Goal: Task Accomplishment & Management: Use online tool/utility

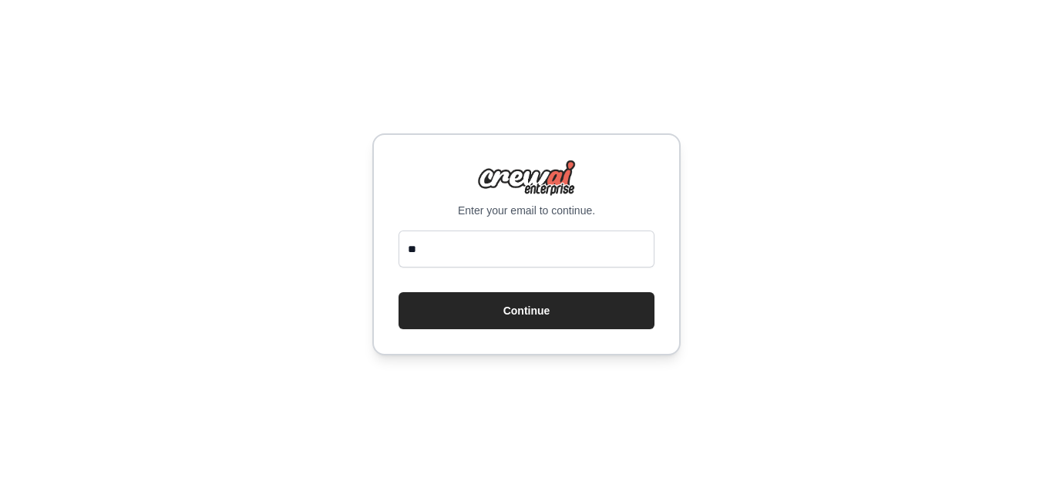
type input "*"
type input "**********"
click at [398, 292] on button "Continue" at bounding box center [526, 310] width 256 height 37
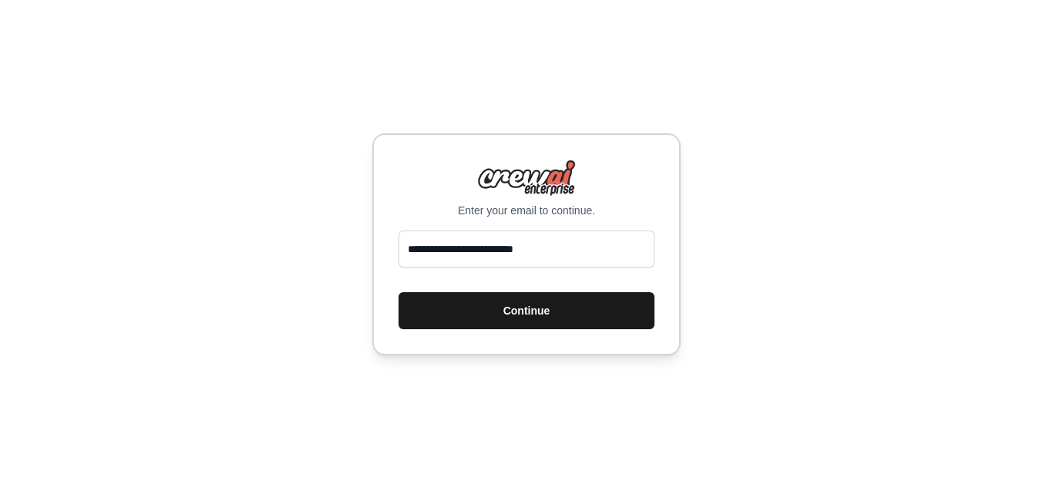
click at [567, 305] on button "Continue" at bounding box center [526, 310] width 256 height 37
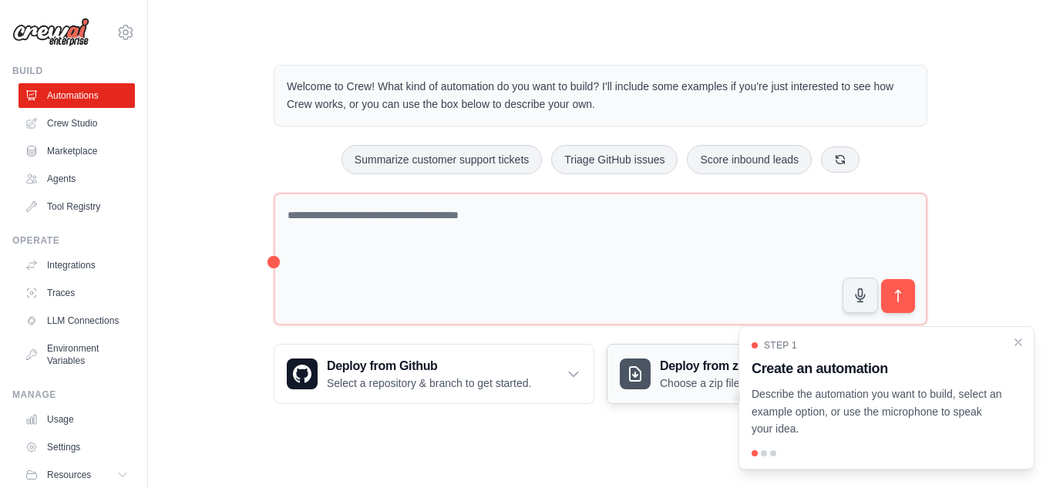
drag, startPoint x: 814, startPoint y: 431, endPoint x: 735, endPoint y: 376, distance: 96.8
click at [735, 376] on div "Welcome to Crew! What kind of automation do you want to build? I'll include som…" at bounding box center [600, 234] width 690 height 388
copy div "e to upload. Upload a ZIP file containing your project code to deploy. Zip File…"
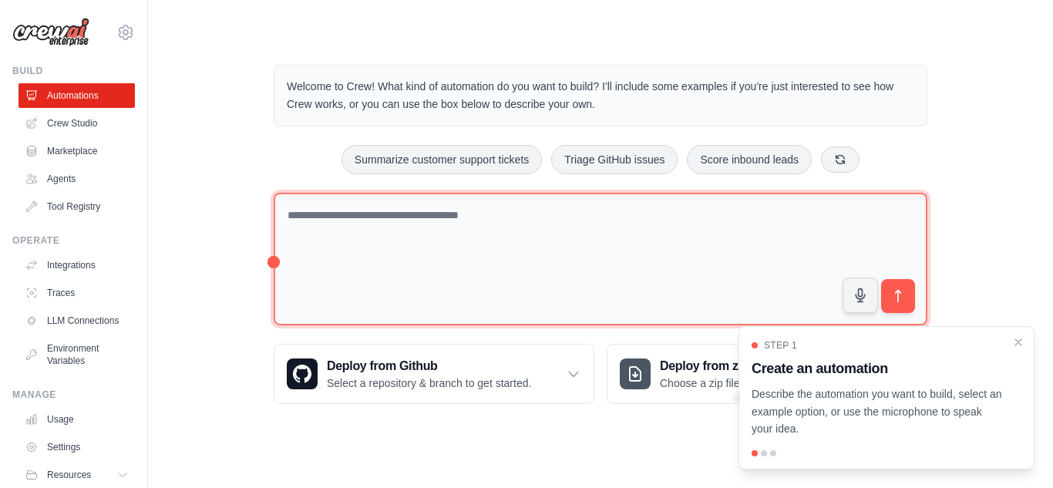
click at [475, 213] on textarea at bounding box center [600, 259] width 653 height 133
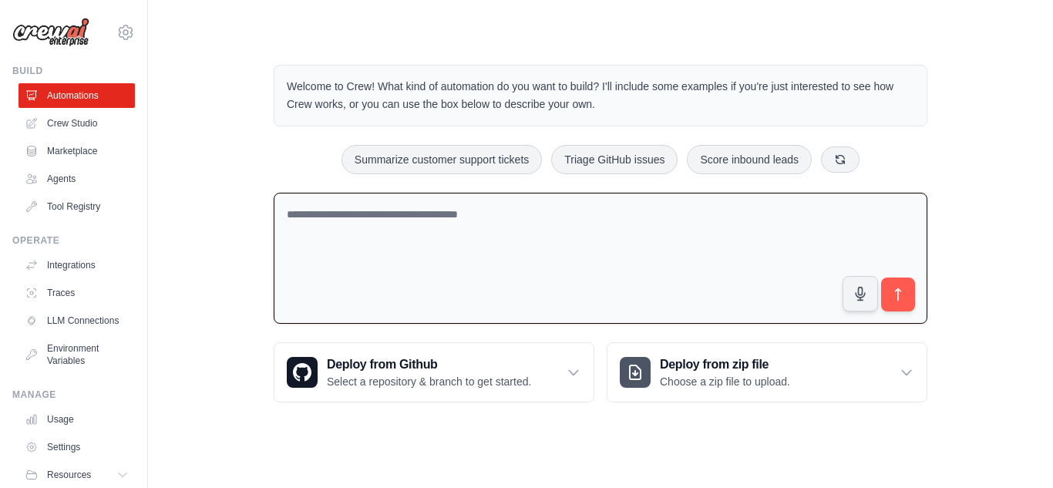
paste textarea "**********"
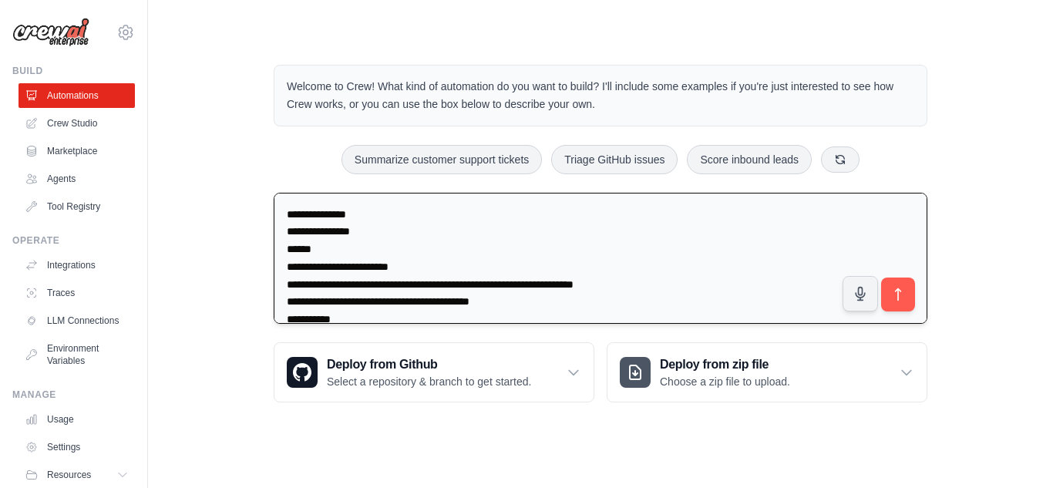
scroll to position [7190, 0]
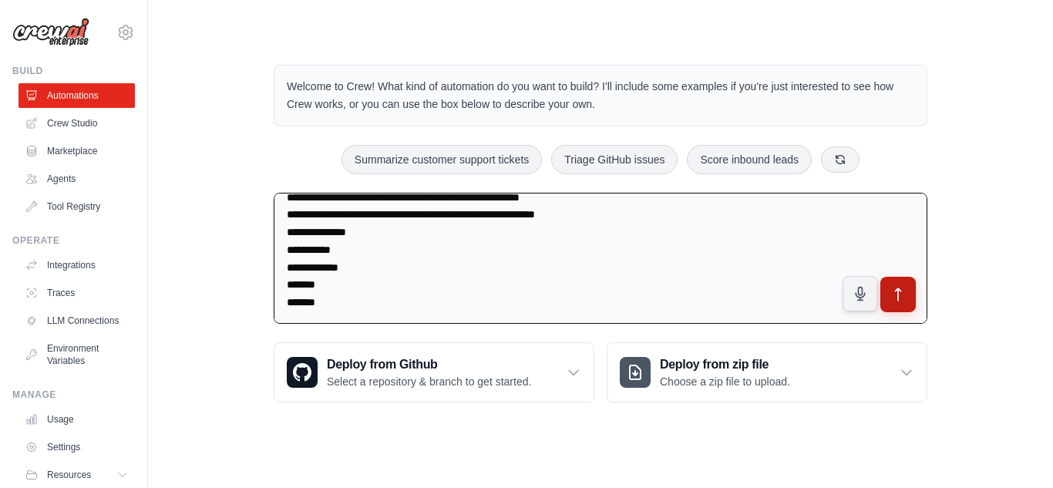
type textarea "**********"
click at [906, 302] on button "submit" at bounding box center [897, 294] width 35 height 35
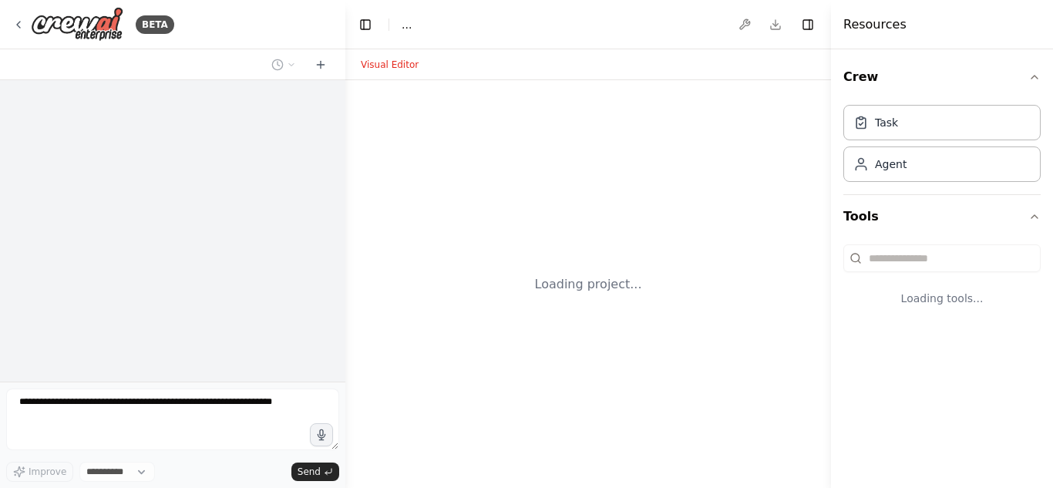
select select "****"
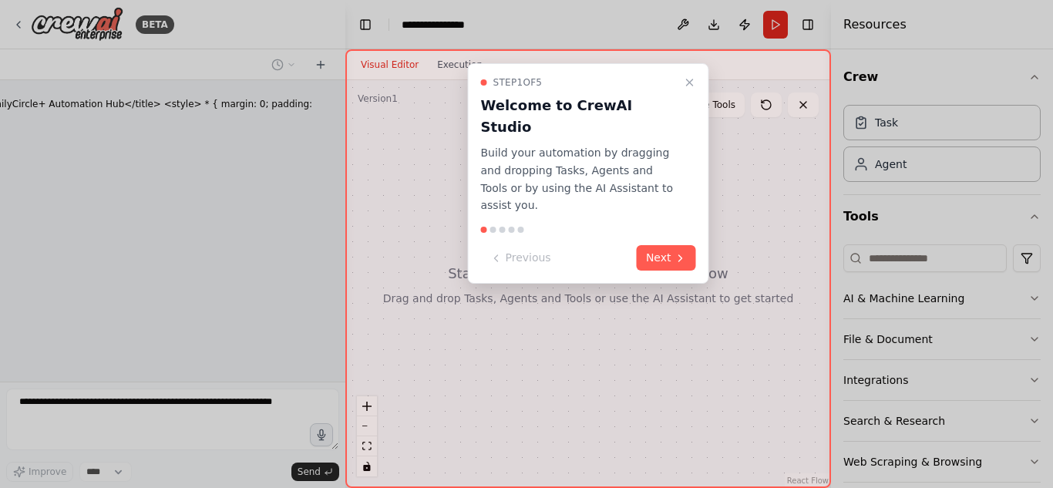
scroll to position [4451, 0]
click at [651, 245] on button "Next" at bounding box center [665, 257] width 59 height 25
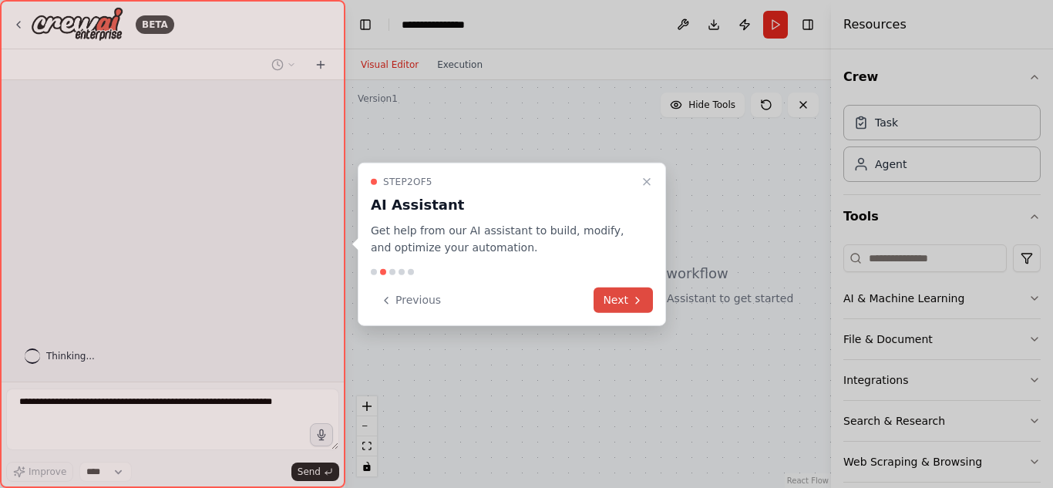
click at [633, 297] on icon at bounding box center [637, 300] width 12 height 12
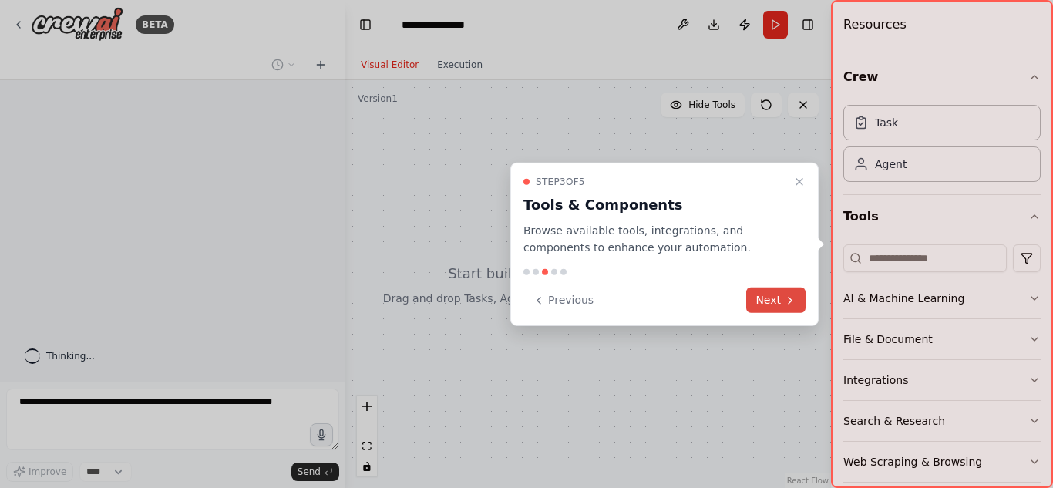
click at [757, 297] on button "Next" at bounding box center [775, 299] width 59 height 25
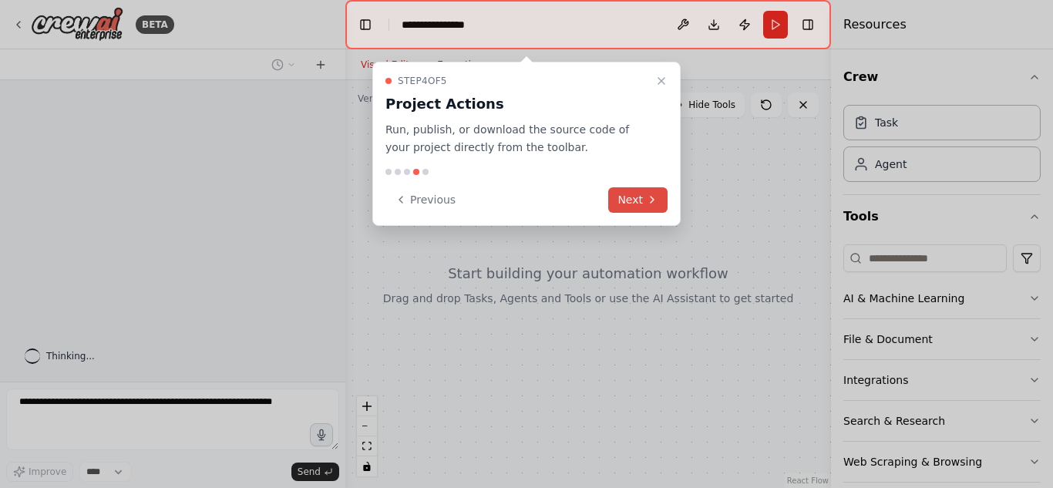
click at [643, 200] on button "Next" at bounding box center [637, 199] width 59 height 25
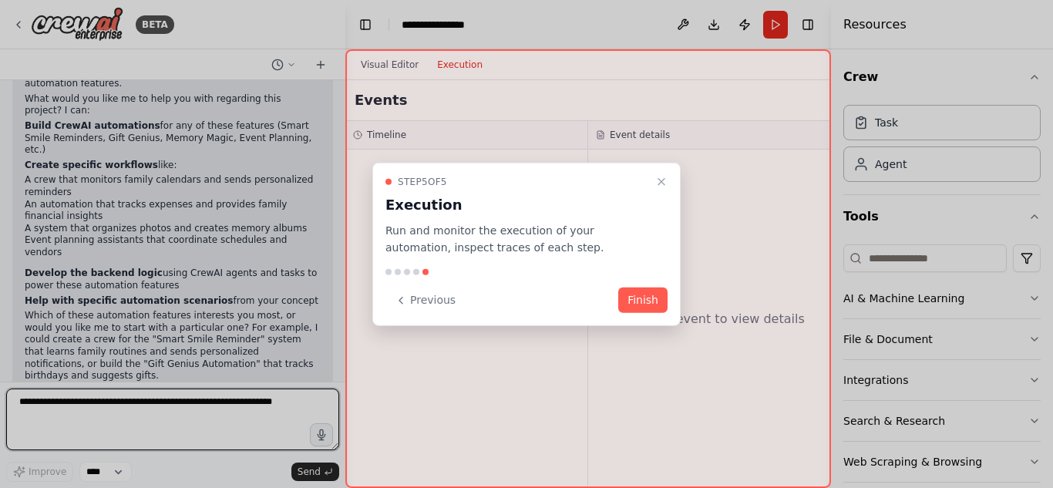
scroll to position [4798, 0]
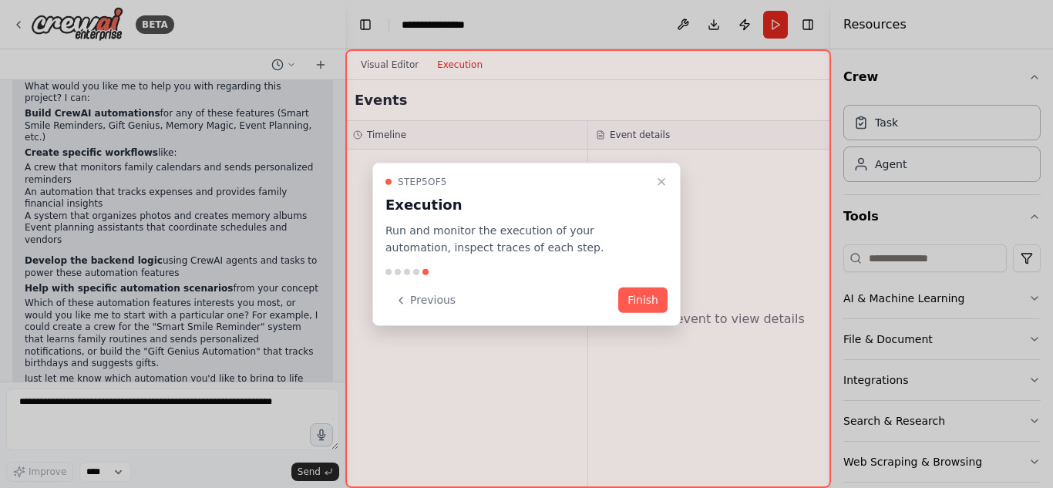
click at [635, 292] on button "Finish" at bounding box center [642, 299] width 49 height 25
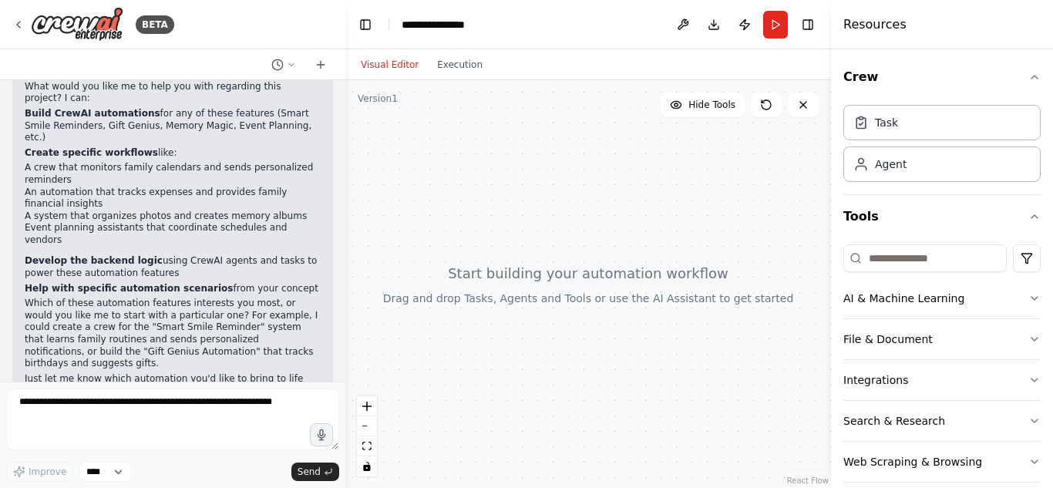
drag, startPoint x: 537, startPoint y: 251, endPoint x: 574, endPoint y: 322, distance: 80.0
click at [574, 322] on div at bounding box center [587, 284] width 485 height 408
click at [920, 162] on div "Agent" at bounding box center [941, 163] width 197 height 35
click at [962, 294] on button "AI & Machine Learning" at bounding box center [941, 298] width 197 height 40
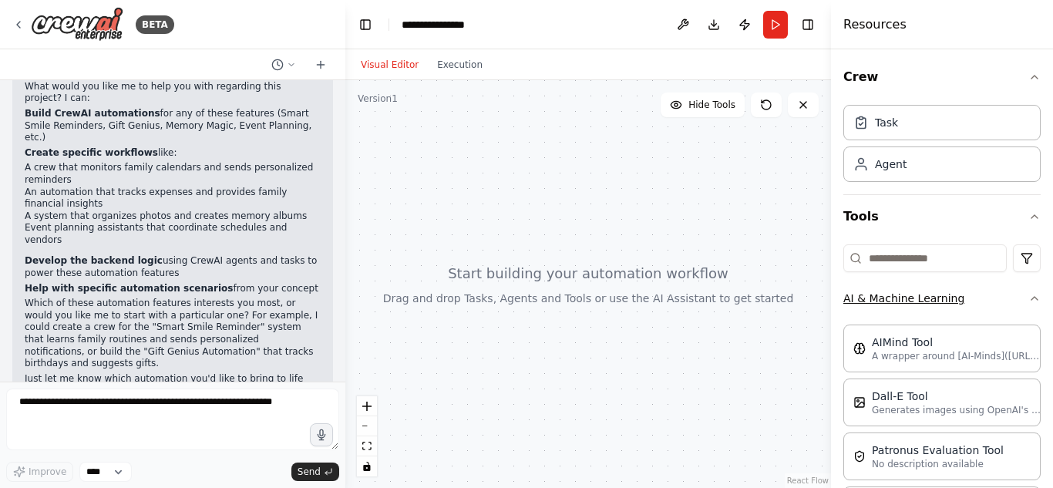
click at [981, 298] on button "AI & Machine Learning" at bounding box center [941, 298] width 197 height 40
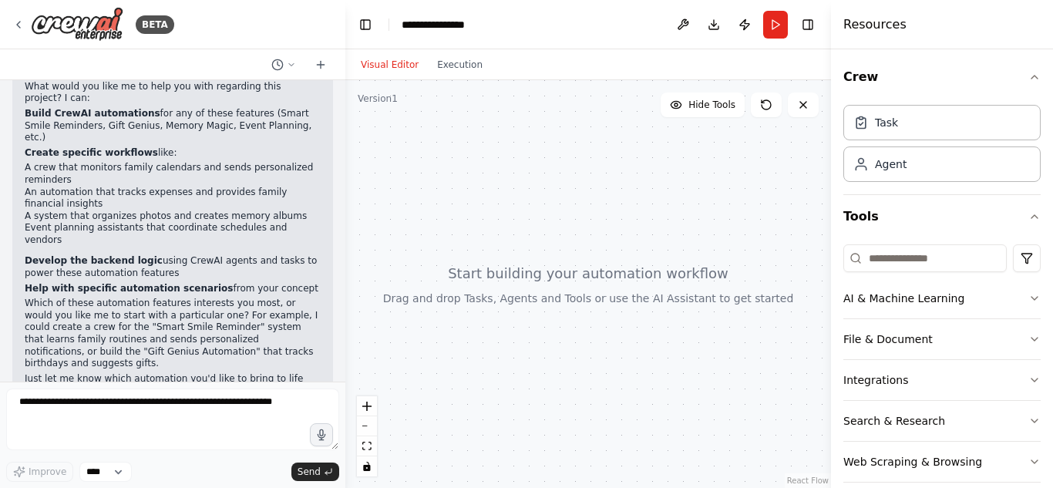
click at [552, 294] on div at bounding box center [587, 284] width 485 height 408
click at [552, 293] on div at bounding box center [587, 284] width 485 height 408
drag, startPoint x: 579, startPoint y: 284, endPoint x: 588, endPoint y: 281, distance: 9.5
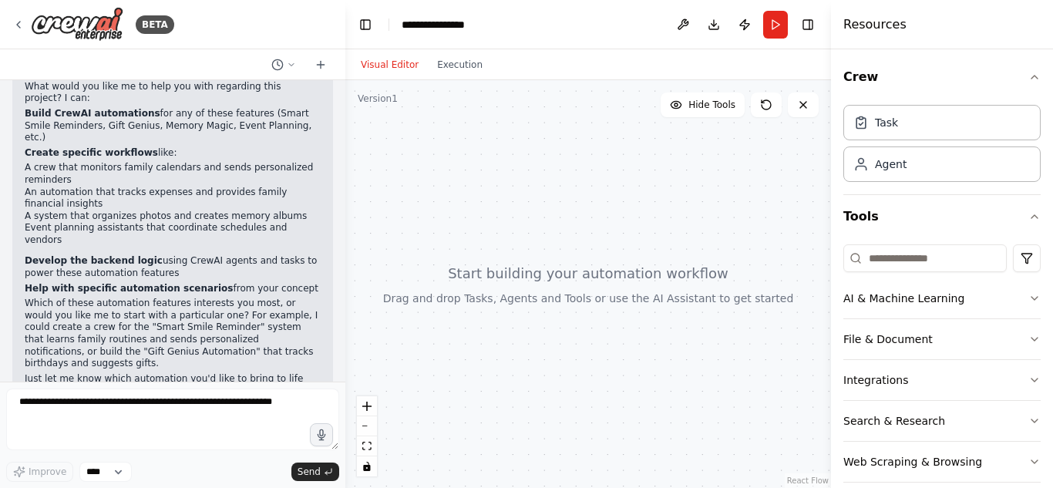
click at [586, 282] on div at bounding box center [587, 284] width 485 height 408
drag, startPoint x: 588, startPoint y: 281, endPoint x: 603, endPoint y: 280, distance: 14.7
click at [591, 280] on div at bounding box center [587, 284] width 485 height 408
drag, startPoint x: 617, startPoint y: 280, endPoint x: 653, endPoint y: 281, distance: 36.2
click at [634, 280] on div at bounding box center [587, 284] width 485 height 408
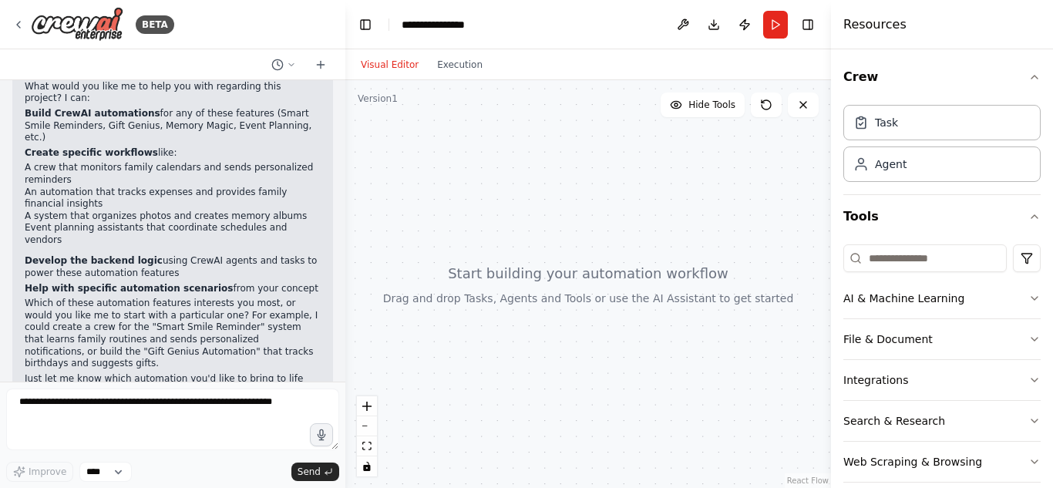
drag, startPoint x: 653, startPoint y: 281, endPoint x: 662, endPoint y: 281, distance: 8.5
click at [660, 281] on div at bounding box center [587, 284] width 485 height 408
drag, startPoint x: 693, startPoint y: 283, endPoint x: 643, endPoint y: 387, distance: 115.4
click at [643, 387] on div at bounding box center [587, 284] width 485 height 408
drag, startPoint x: 631, startPoint y: 361, endPoint x: 620, endPoint y: 441, distance: 81.6
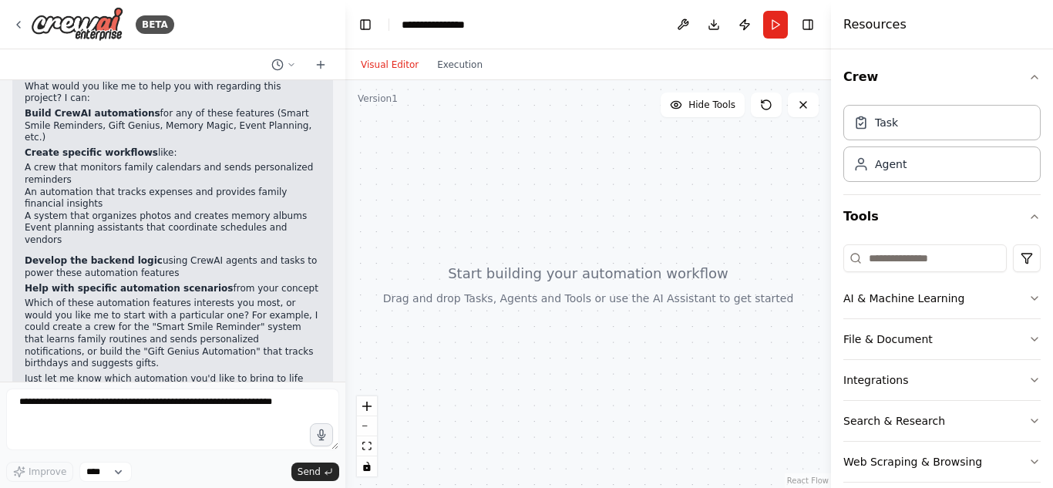
click at [620, 441] on div at bounding box center [587, 284] width 485 height 408
drag, startPoint x: 606, startPoint y: 404, endPoint x: 692, endPoint y: 415, distance: 87.1
click at [692, 415] on div at bounding box center [587, 284] width 485 height 408
drag, startPoint x: 635, startPoint y: 415, endPoint x: 695, endPoint y: 417, distance: 60.1
click at [695, 417] on div at bounding box center [587, 284] width 485 height 408
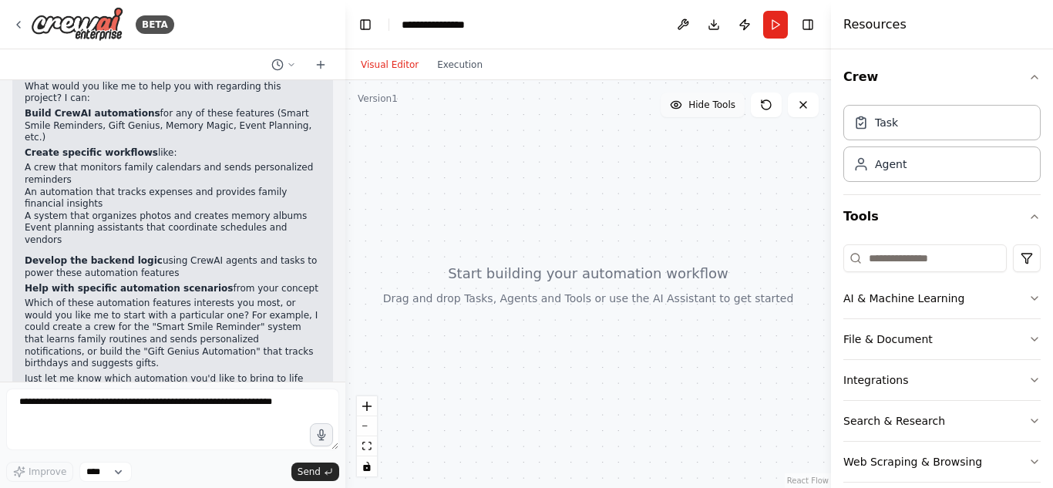
click at [710, 105] on span "Hide Tools" at bounding box center [711, 105] width 47 height 12
click at [710, 105] on span "Show Tools" at bounding box center [709, 105] width 51 height 12
click at [771, 17] on button "Run" at bounding box center [775, 25] width 25 height 28
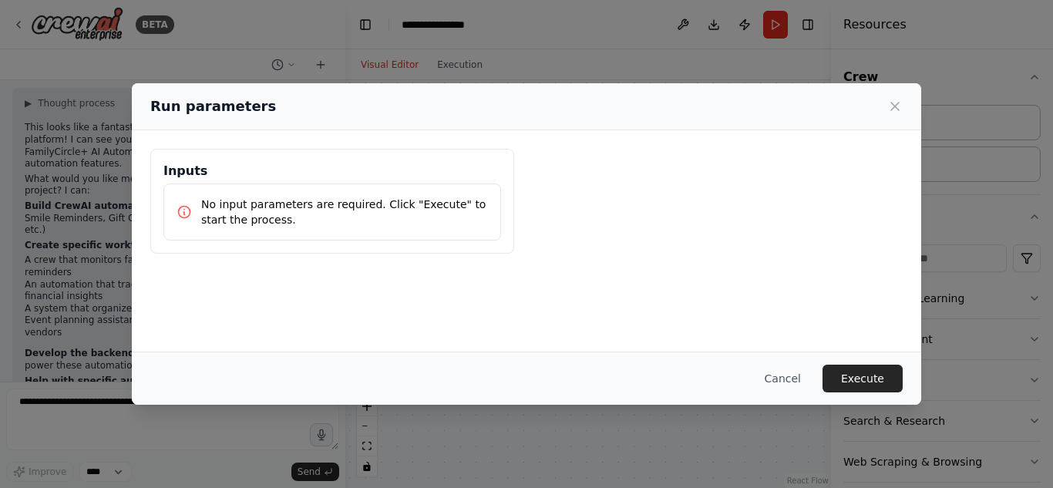
scroll to position [4644, 0]
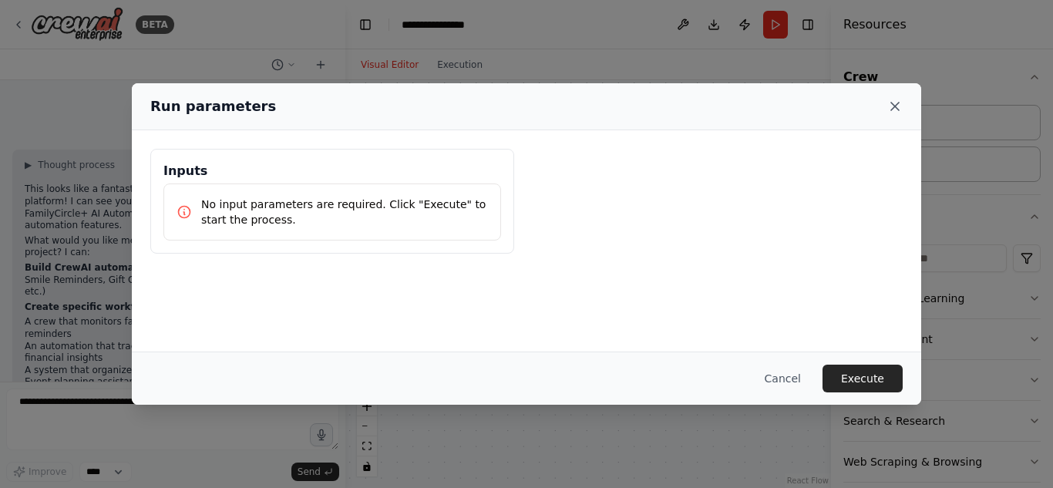
click at [894, 106] on icon at bounding box center [895, 106] width 8 height 8
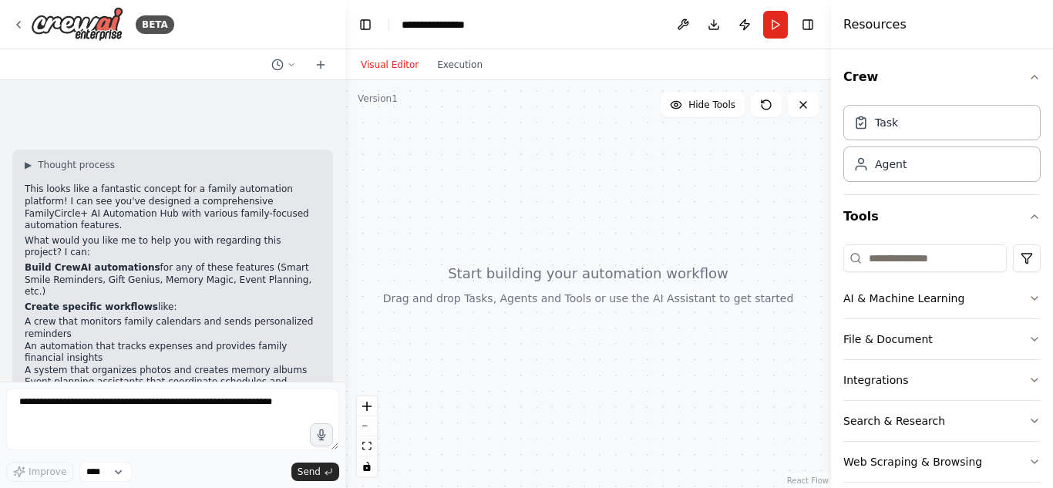
drag, startPoint x: 529, startPoint y: 240, endPoint x: 511, endPoint y: 327, distance: 89.0
click at [511, 327] on div at bounding box center [587, 284] width 485 height 408
drag, startPoint x: 518, startPoint y: 332, endPoint x: 584, endPoint y: 413, distance: 104.6
click at [584, 413] on div at bounding box center [587, 284] width 485 height 408
drag, startPoint x: 552, startPoint y: 391, endPoint x: 566, endPoint y: 421, distance: 34.1
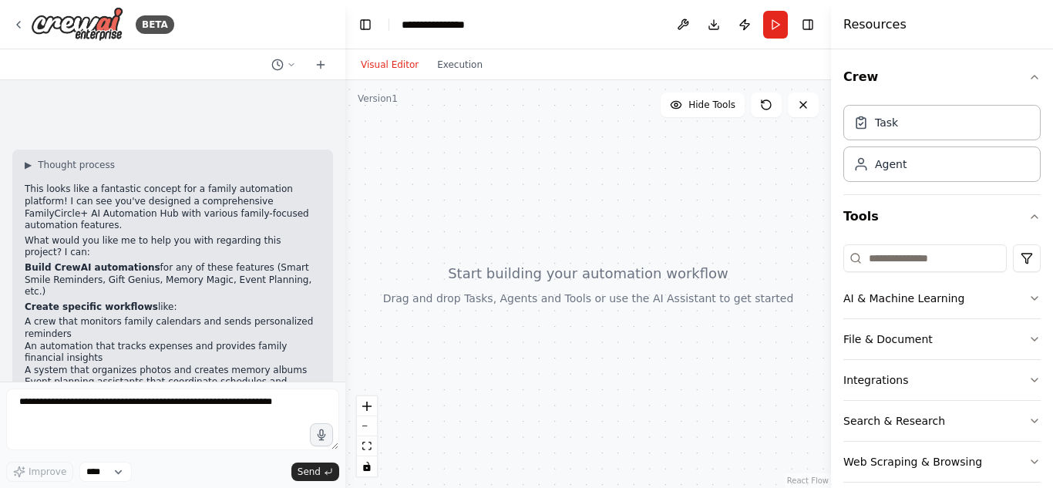
click at [557, 425] on div at bounding box center [587, 284] width 485 height 408
drag, startPoint x: 589, startPoint y: 402, endPoint x: 578, endPoint y: 421, distance: 21.8
click at [578, 421] on div at bounding box center [587, 284] width 485 height 408
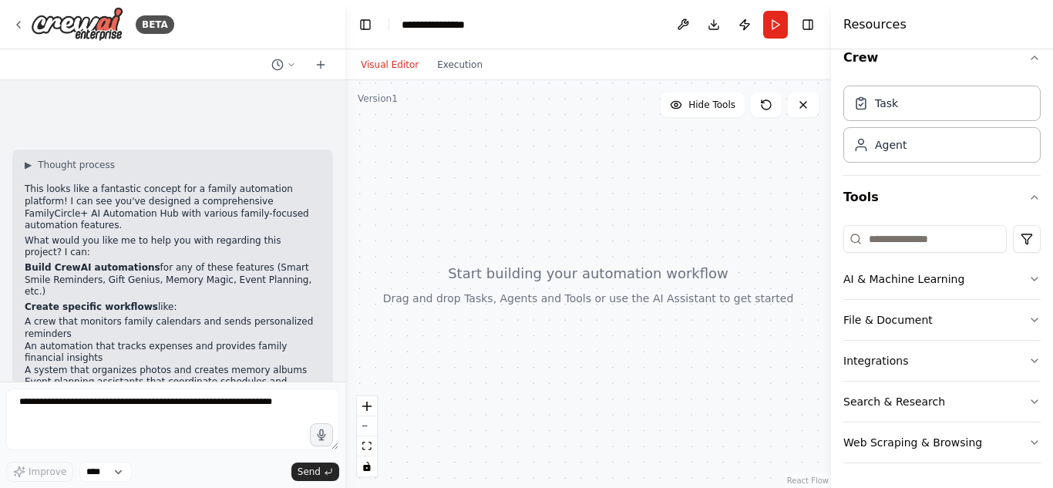
scroll to position [4798, 0]
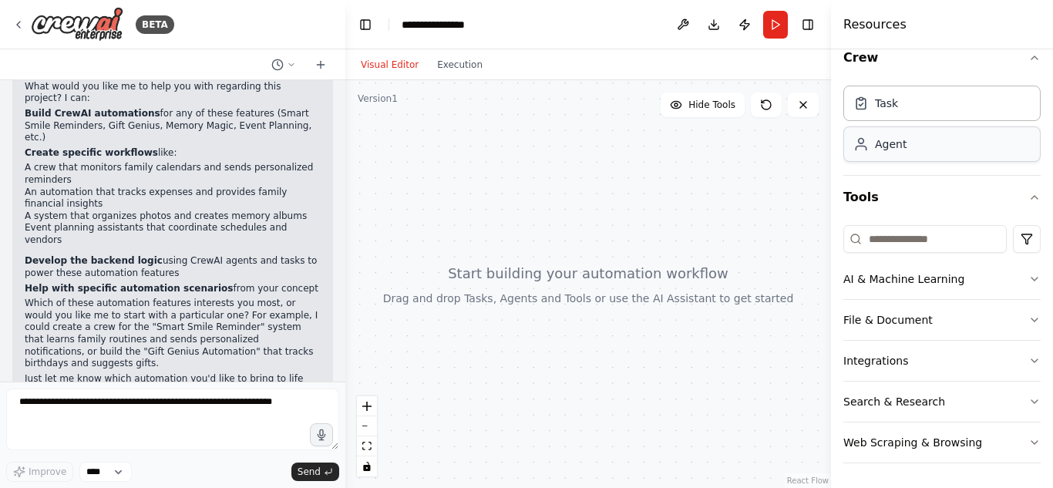
click at [881, 149] on div "Agent" at bounding box center [891, 143] width 32 height 15
click at [895, 282] on button "AI & Machine Learning" at bounding box center [941, 279] width 197 height 40
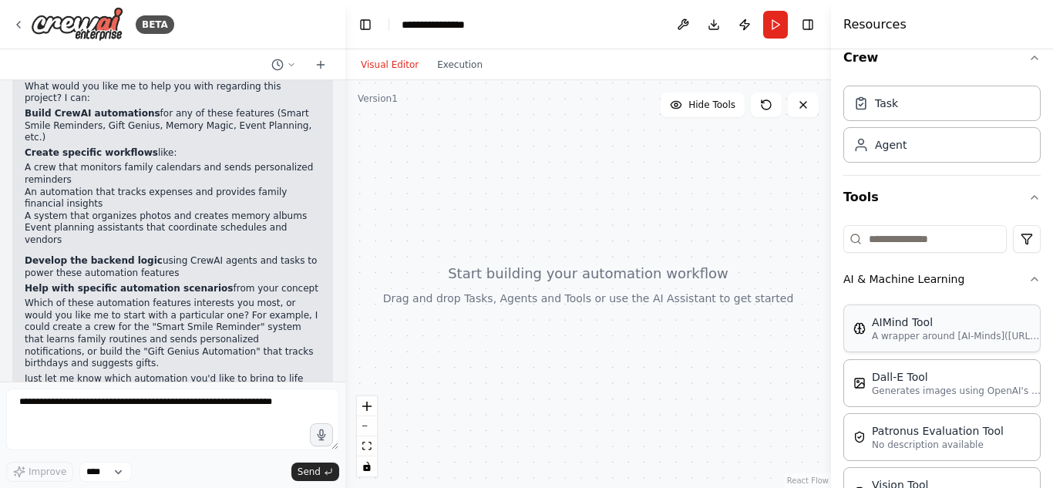
click at [881, 325] on div "AIMind Tool" at bounding box center [956, 321] width 170 height 15
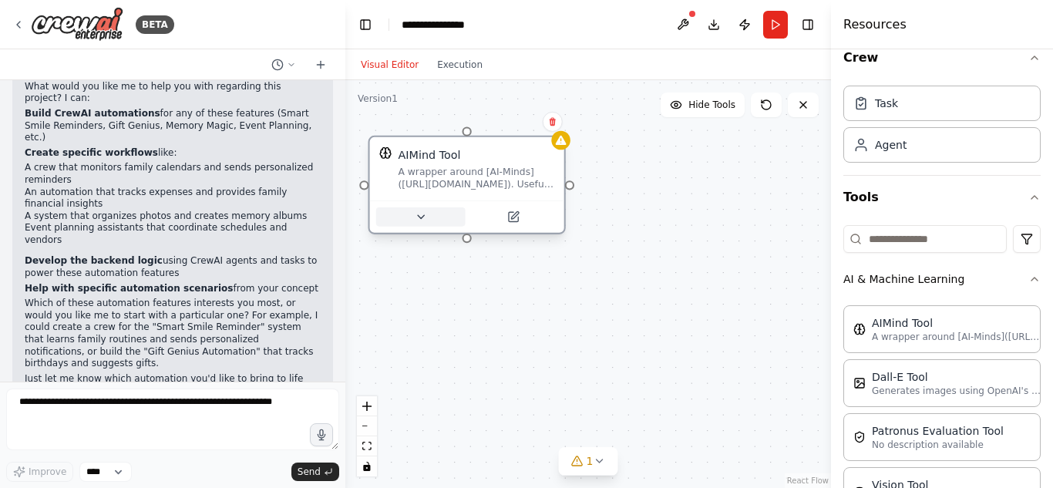
drag, startPoint x: 635, startPoint y: 321, endPoint x: 457, endPoint y: 214, distance: 207.3
click at [457, 214] on button at bounding box center [420, 216] width 89 height 19
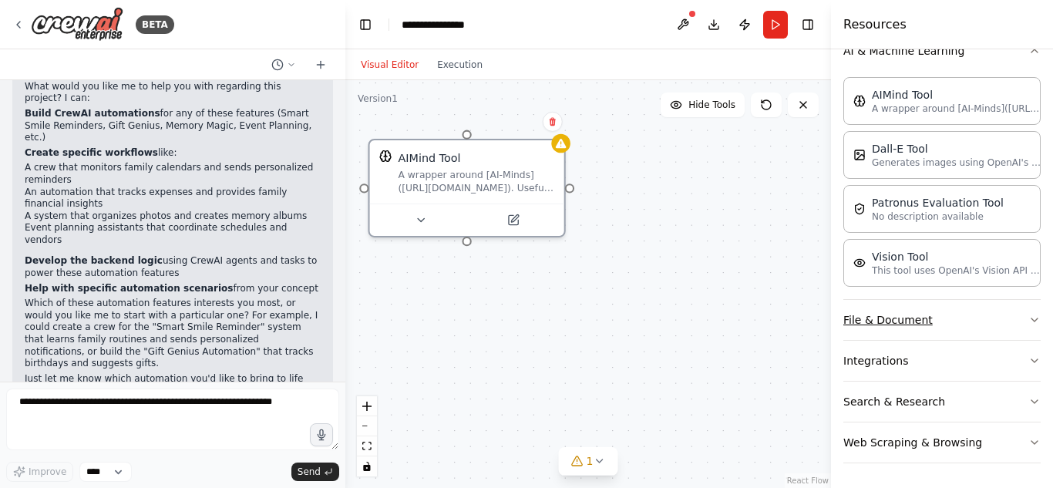
click at [909, 329] on button "File & Document" at bounding box center [941, 320] width 197 height 40
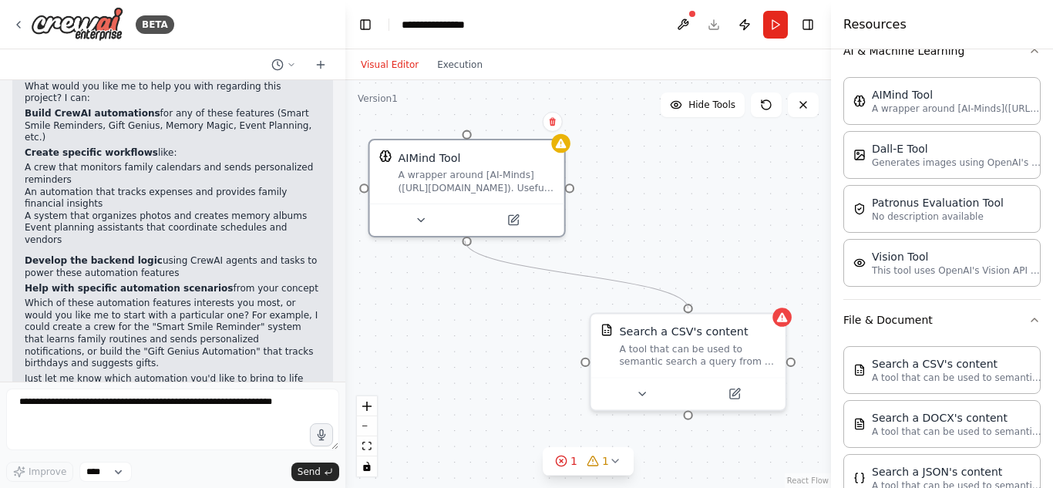
drag, startPoint x: 691, startPoint y: 306, endPoint x: 465, endPoint y: 240, distance: 235.8
click at [465, 240] on div "AIMind Tool A wrapper around [AI-Minds](https://mindsdb.com/minds). Useful for …" at bounding box center [587, 284] width 485 height 408
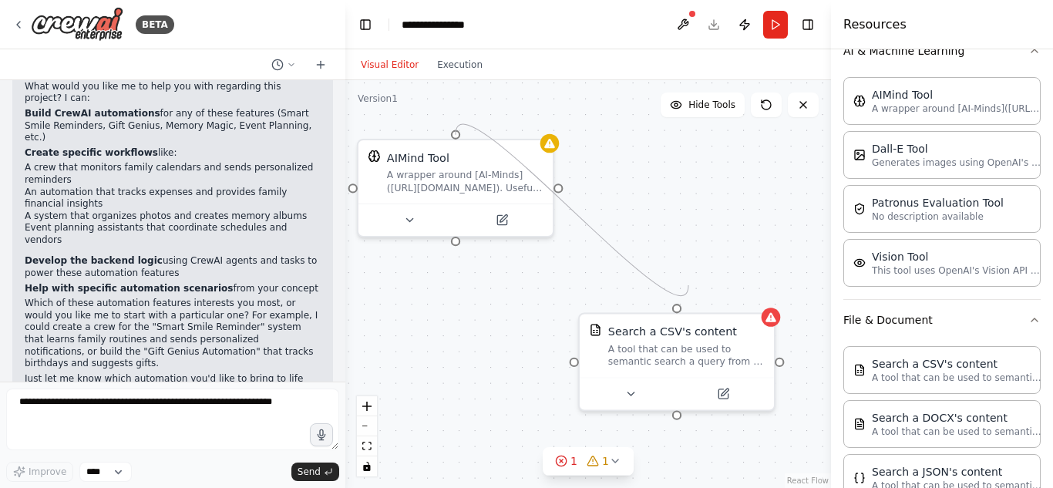
drag, startPoint x: 466, startPoint y: 240, endPoint x: 672, endPoint y: 243, distance: 205.7
click at [675, 253] on div "AIMind Tool A wrapper around [AI-Minds](https://mindsdb.com/minds). Useful for …" at bounding box center [587, 284] width 485 height 408
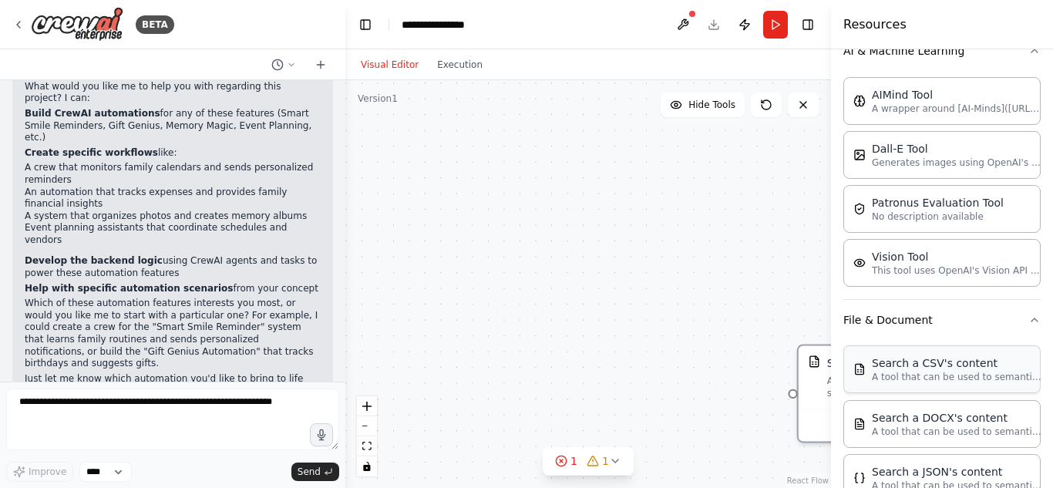
drag, startPoint x: 724, startPoint y: 355, endPoint x: 969, endPoint y: 385, distance: 246.9
click at [969, 385] on div "BETA <!DOCTYPE html> <html lang="en"> <head> <meta charset="UTF-8"> <meta name=…" at bounding box center [526, 244] width 1053 height 488
drag, startPoint x: 549, startPoint y: 325, endPoint x: 673, endPoint y: 348, distance: 126.9
click at [754, 347] on div "AIMind Tool A wrapper around [AI-Minds](https://mindsdb.com/minds). Useful for …" at bounding box center [587, 284] width 485 height 408
drag, startPoint x: 498, startPoint y: 343, endPoint x: 524, endPoint y: 347, distance: 26.5
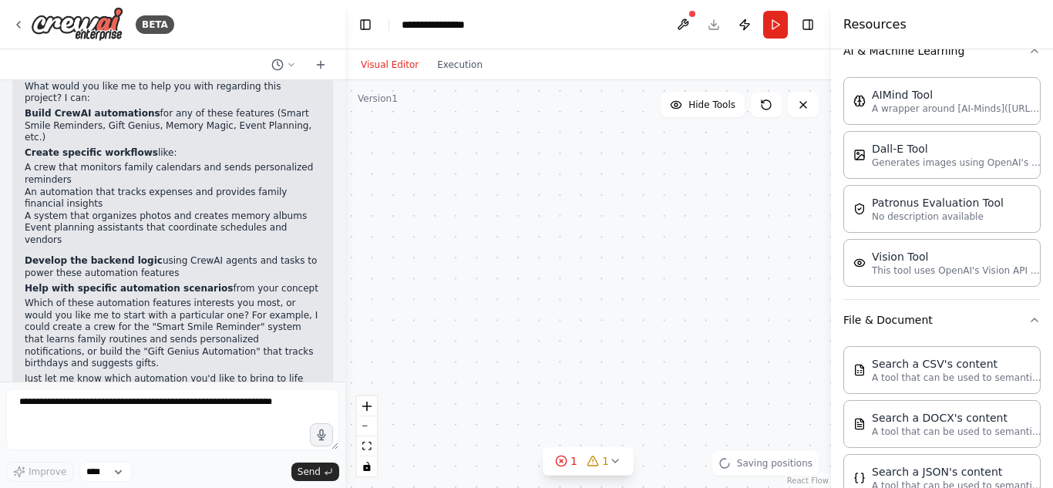
click at [696, 398] on div "AIMind Tool A wrapper around [AI-Minds](https://mindsdb.com/minds). Useful for …" at bounding box center [587, 284] width 485 height 408
drag, startPoint x: 506, startPoint y: 342, endPoint x: 707, endPoint y: 364, distance: 202.3
click at [717, 369] on div "AIMind Tool A wrapper around [AI-Minds](https://mindsdb.com/minds). Useful for …" at bounding box center [587, 284] width 485 height 408
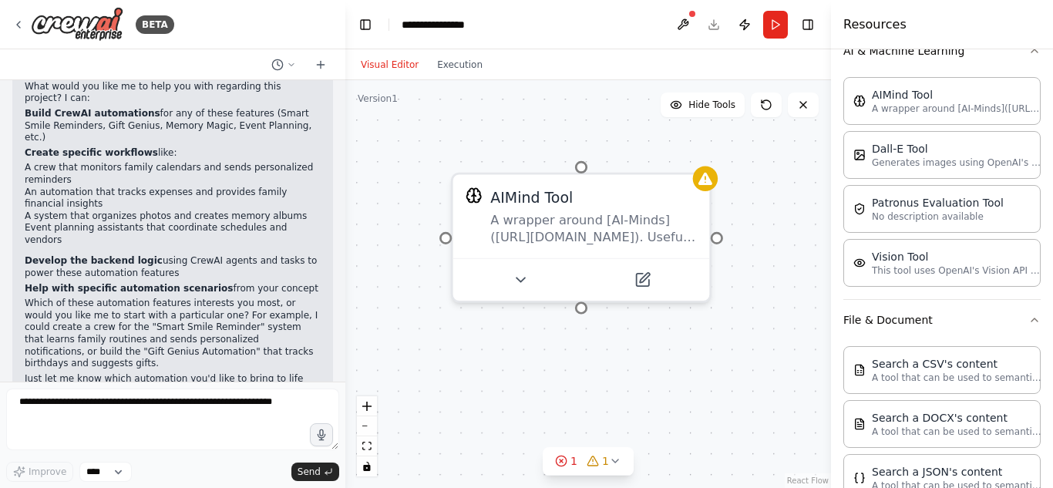
drag, startPoint x: 525, startPoint y: 337, endPoint x: 717, endPoint y: 334, distance: 191.9
click at [717, 334] on div "AIMind Tool A wrapper around [AI-Minds](https://mindsdb.com/minds). Useful for …" at bounding box center [587, 284] width 485 height 408
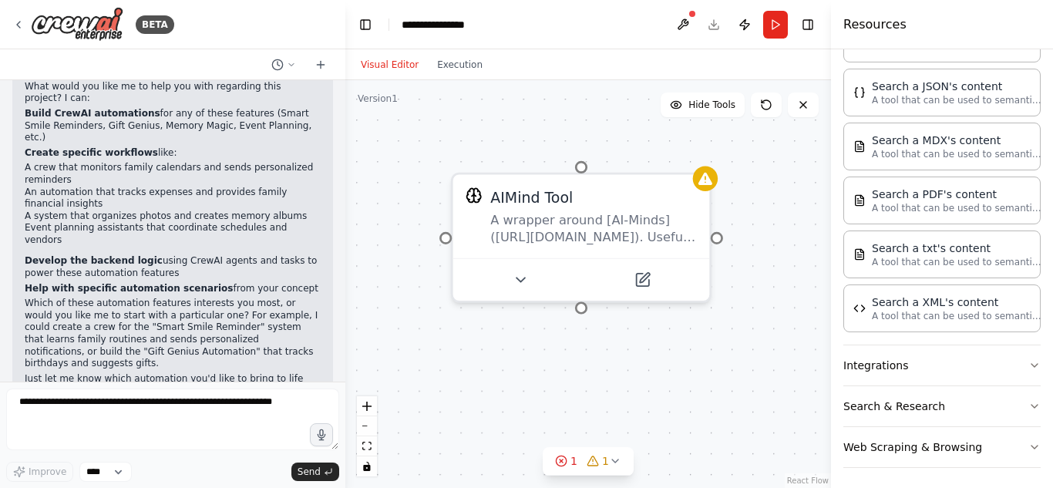
scroll to position [637, 0]
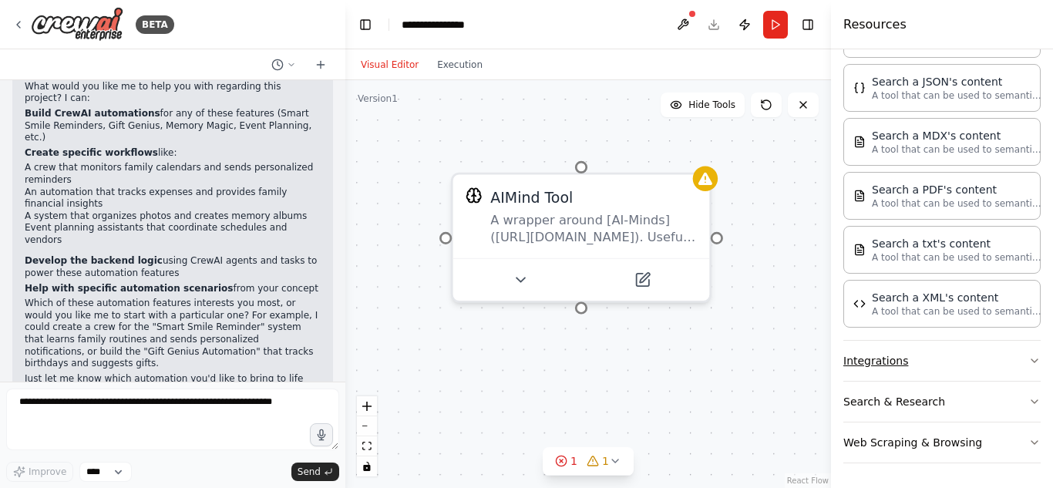
click at [898, 367] on button "Integrations" at bounding box center [941, 361] width 197 height 40
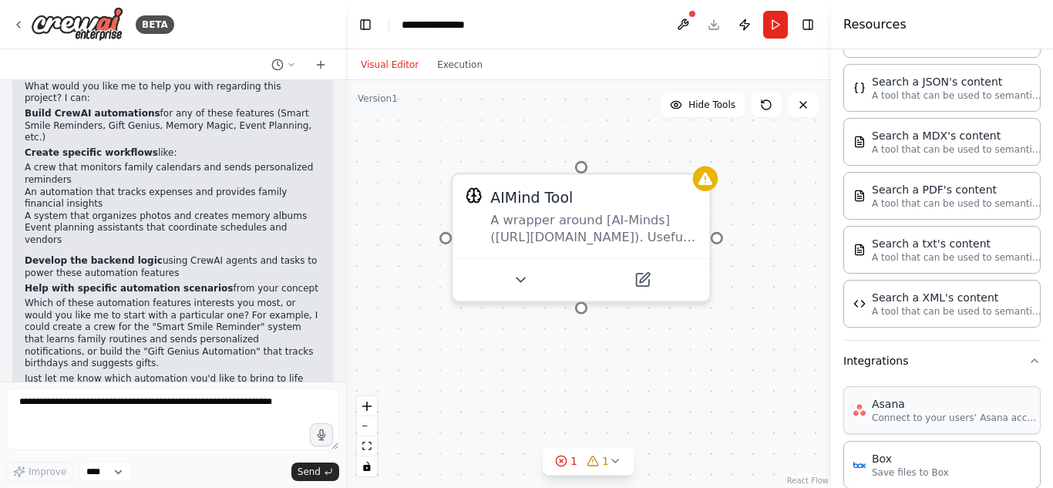
scroll to position [714, 0]
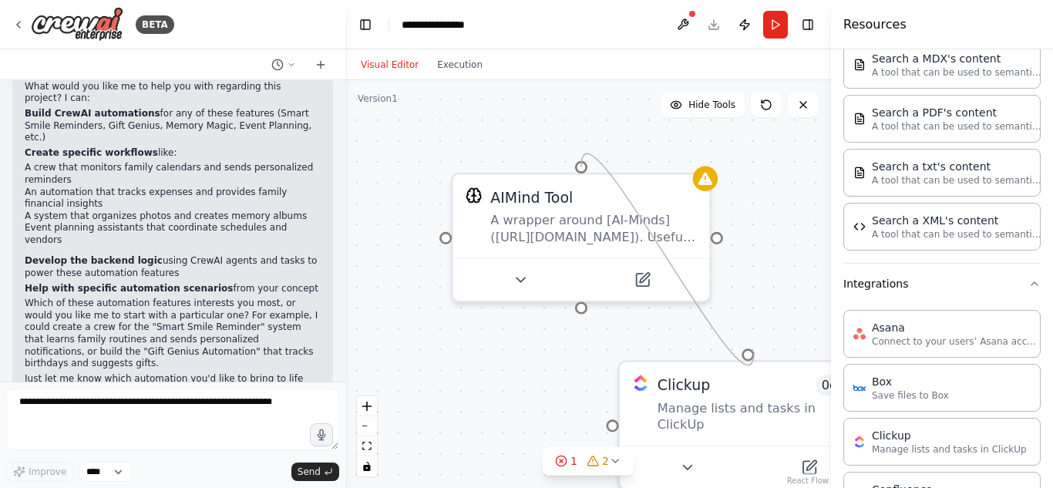
drag, startPoint x: 579, startPoint y: 312, endPoint x: 754, endPoint y: 351, distance: 179.3
click at [754, 351] on div "AIMind Tool A wrapper around [AI-Minds](https://mindsdb.com/minds). Useful for …" at bounding box center [587, 284] width 485 height 408
drag, startPoint x: 781, startPoint y: 184, endPoint x: 770, endPoint y: 186, distance: 11.0
click at [779, 184] on div "AIMind Tool A wrapper around [AI-Minds](https://mindsdb.com/minds). Useful for …" at bounding box center [587, 284] width 485 height 408
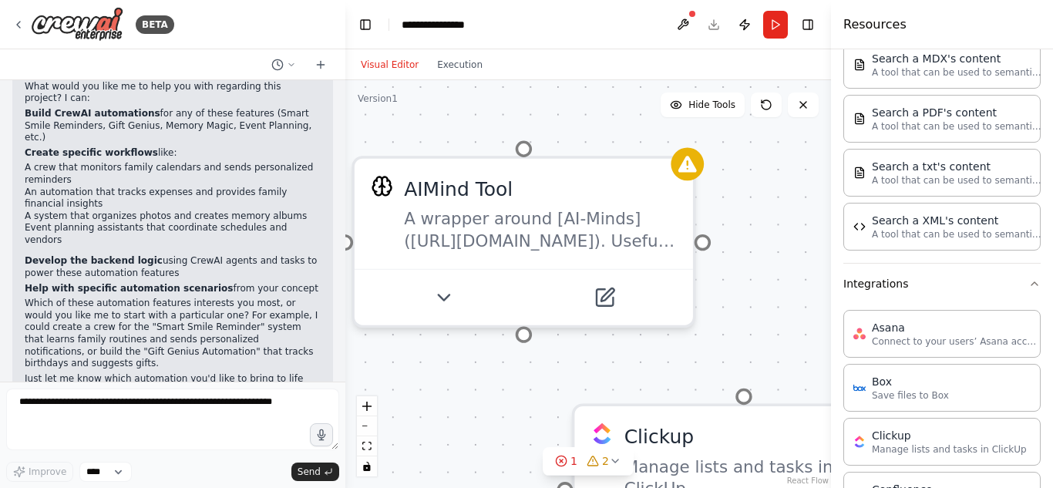
click at [830, 241] on button "Toggle Sidebar" at bounding box center [830, 244] width 12 height 488
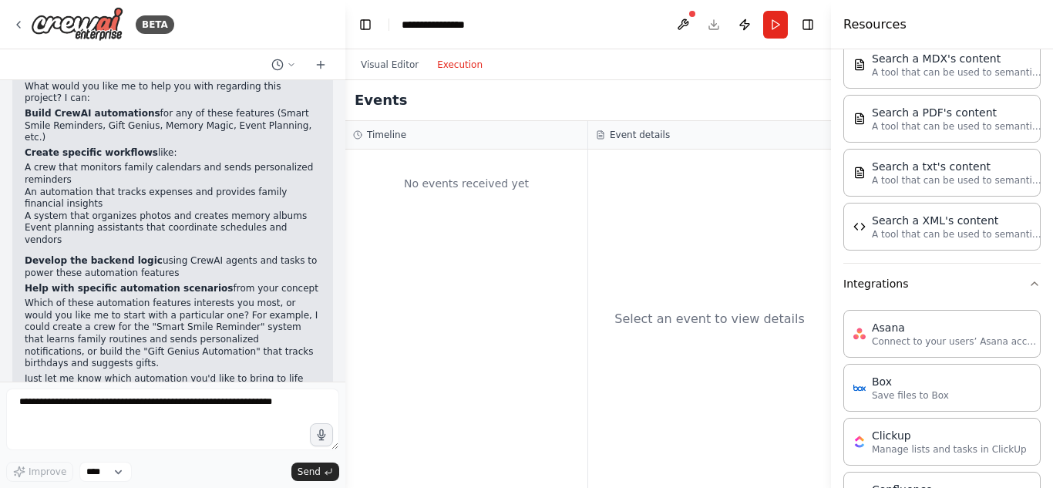
click at [452, 72] on button "Execution" at bounding box center [460, 64] width 64 height 18
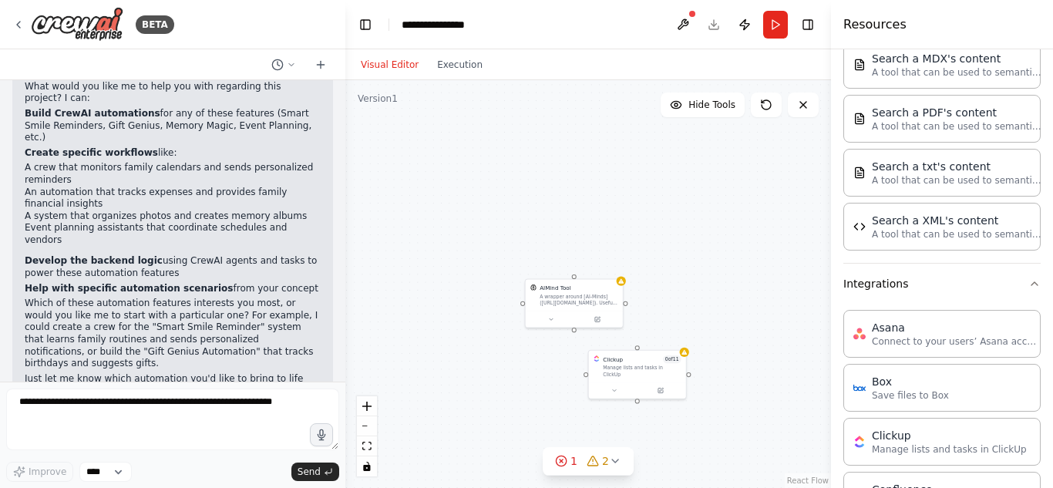
click at [398, 65] on button "Visual Editor" at bounding box center [389, 64] width 76 height 18
